Goal: Complete application form

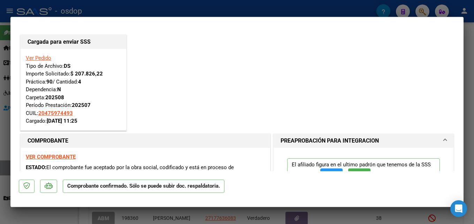
click at [474, 103] on div at bounding box center [237, 112] width 474 height 224
type input "$ 0,00"
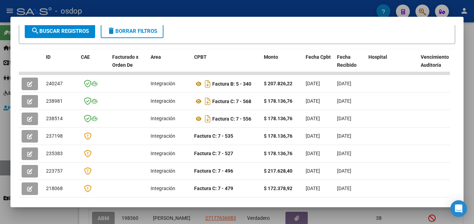
click at [468, 113] on div at bounding box center [237, 112] width 474 height 224
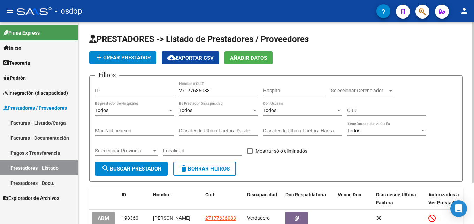
click at [215, 167] on span "delete Borrar Filtros" at bounding box center [205, 168] width 50 height 6
